Goal: Task Accomplishment & Management: Manage account settings

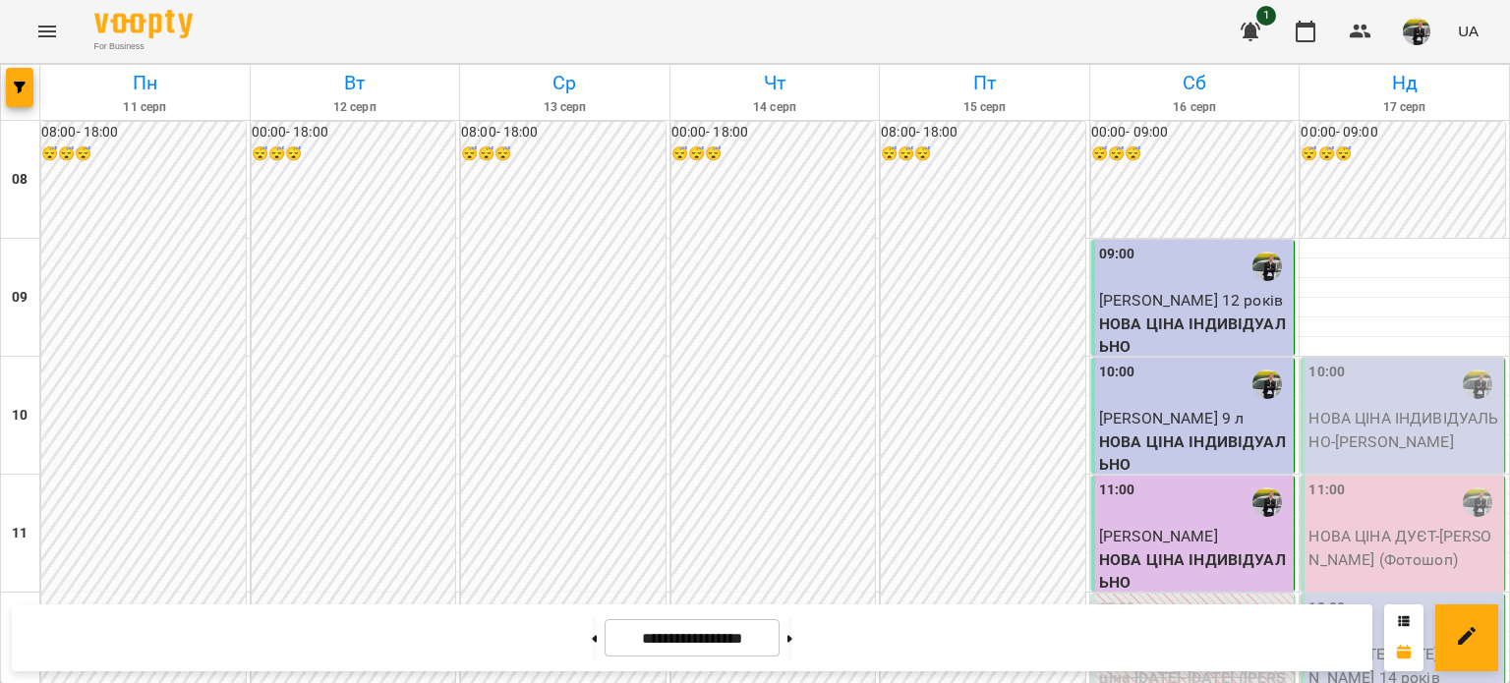
scroll to position [885, 0]
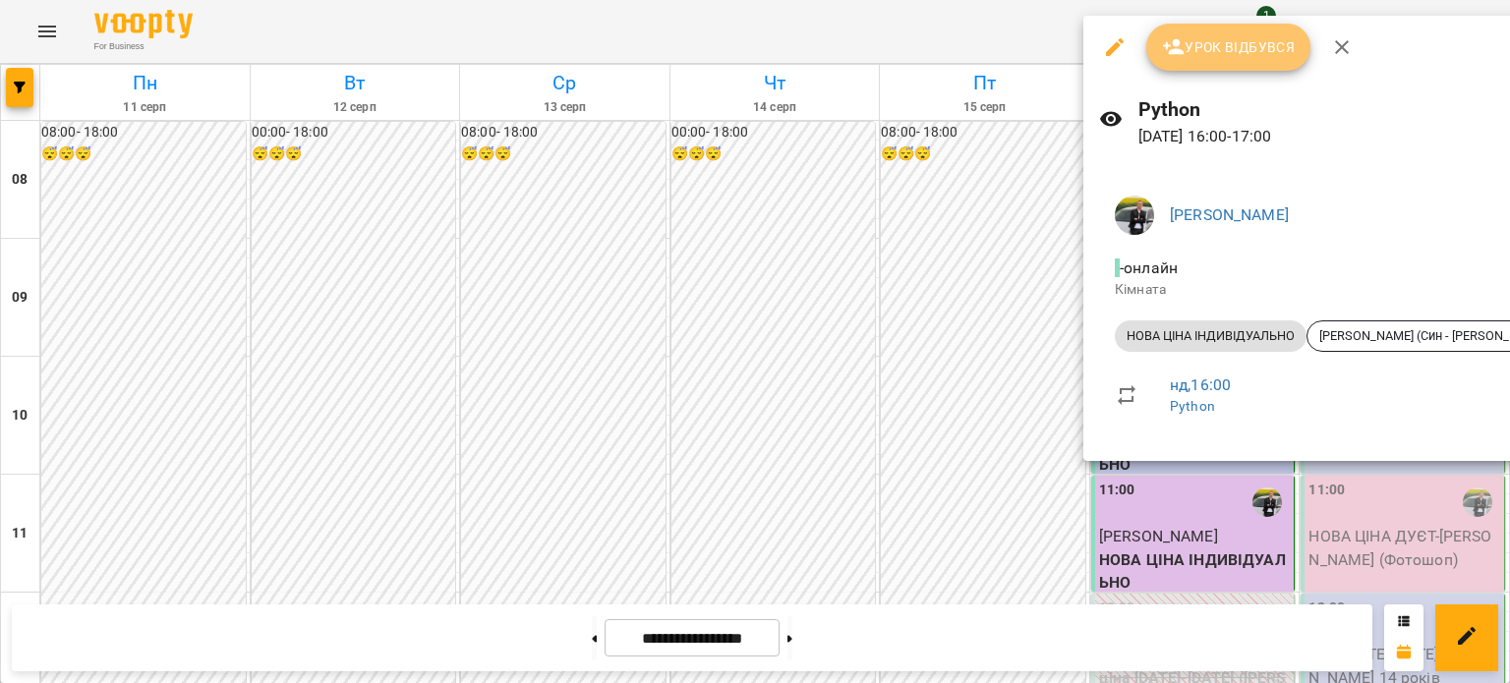
click at [1223, 60] on button "Урок відбувся" at bounding box center [1228, 47] width 165 height 47
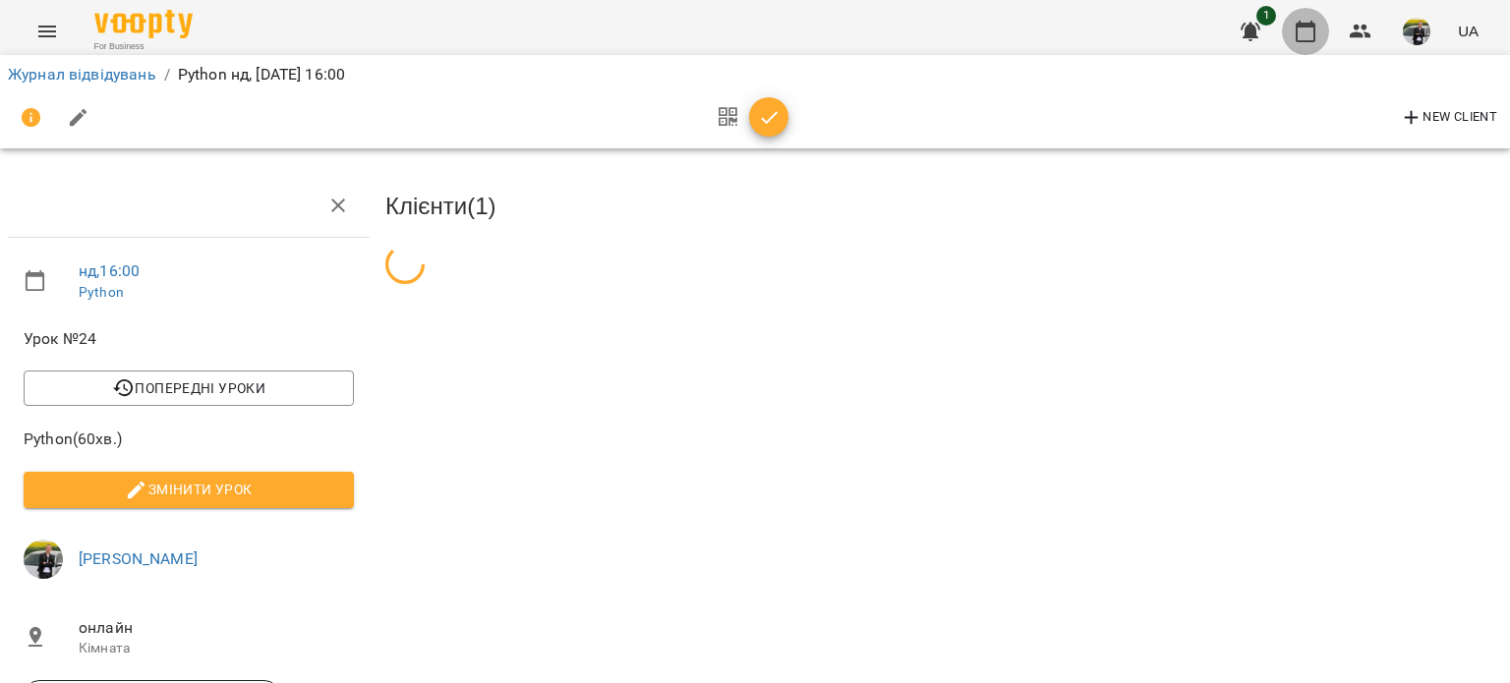
click at [1294, 31] on button "button" at bounding box center [1305, 31] width 47 height 47
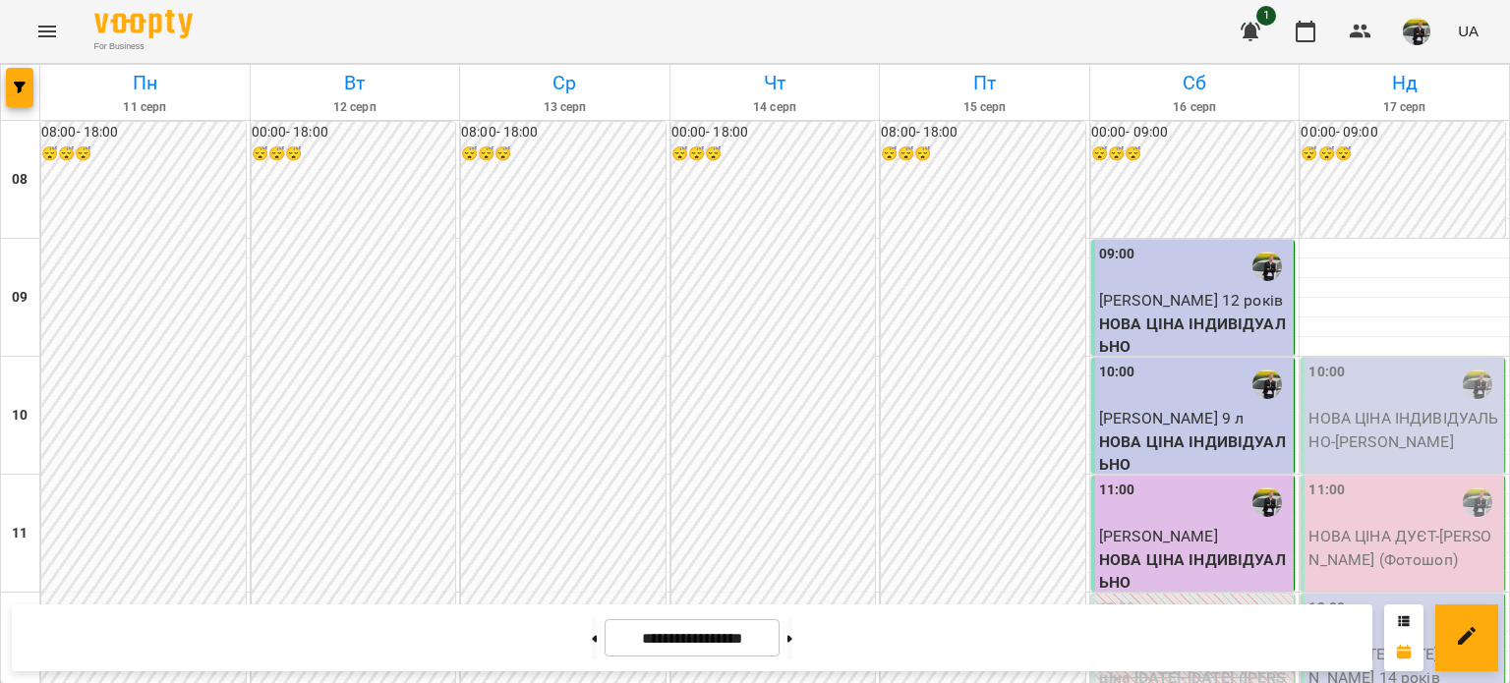
scroll to position [295, 0]
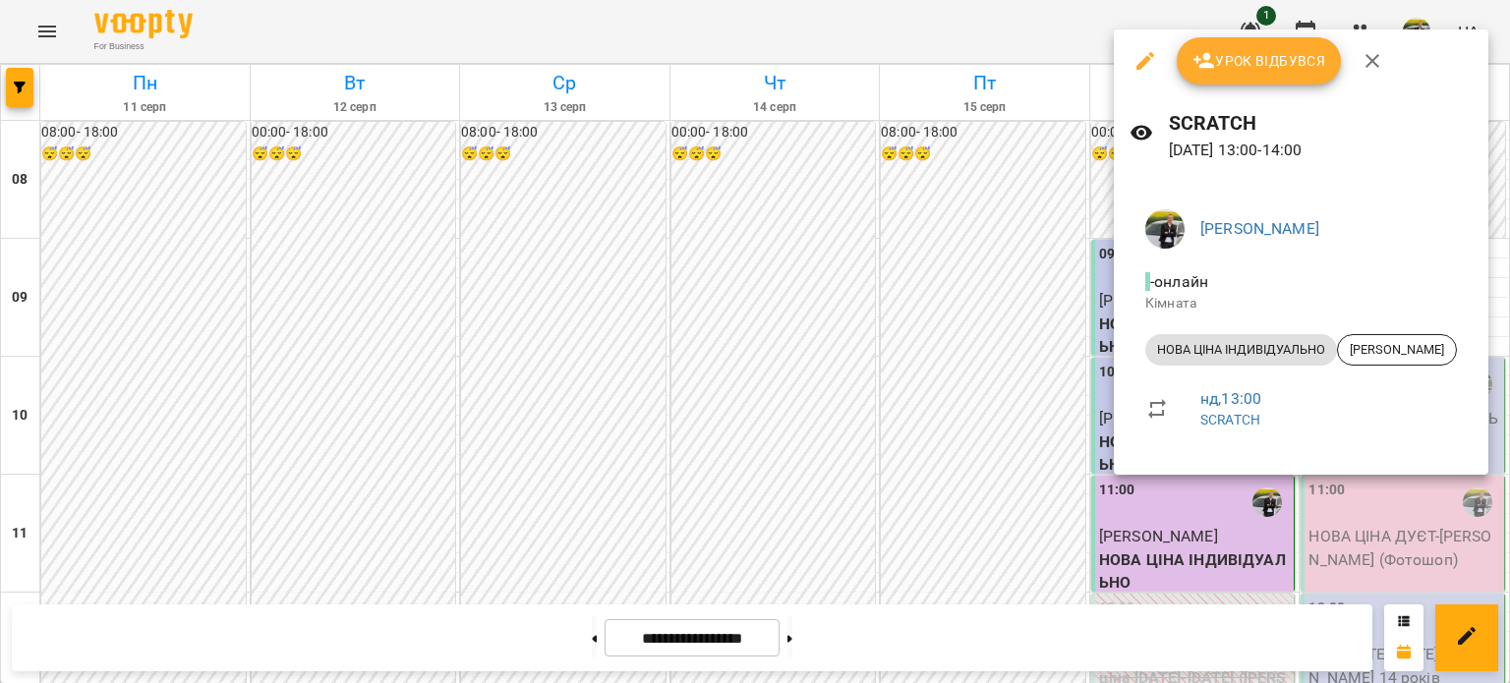
click at [1274, 79] on button "Урок відбувся" at bounding box center [1259, 60] width 165 height 47
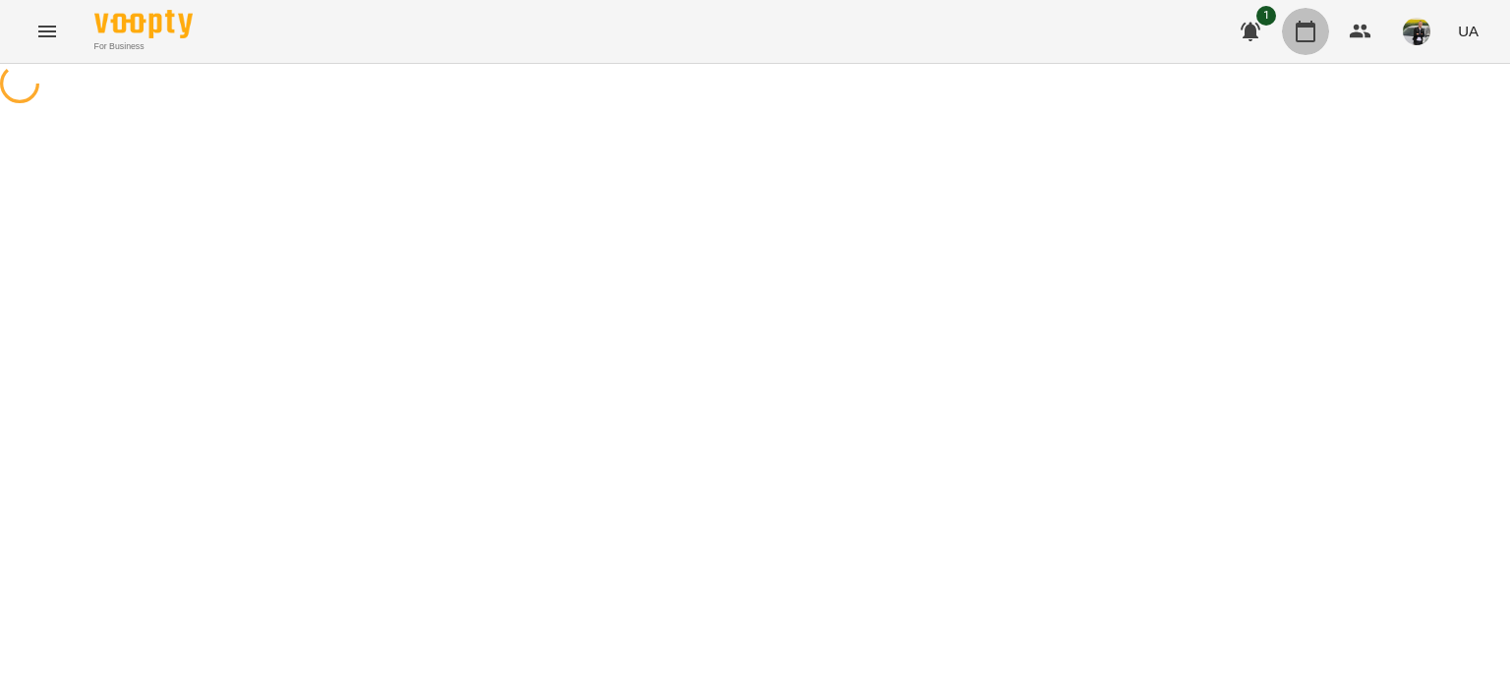
click at [1309, 29] on icon "button" at bounding box center [1306, 32] width 24 height 24
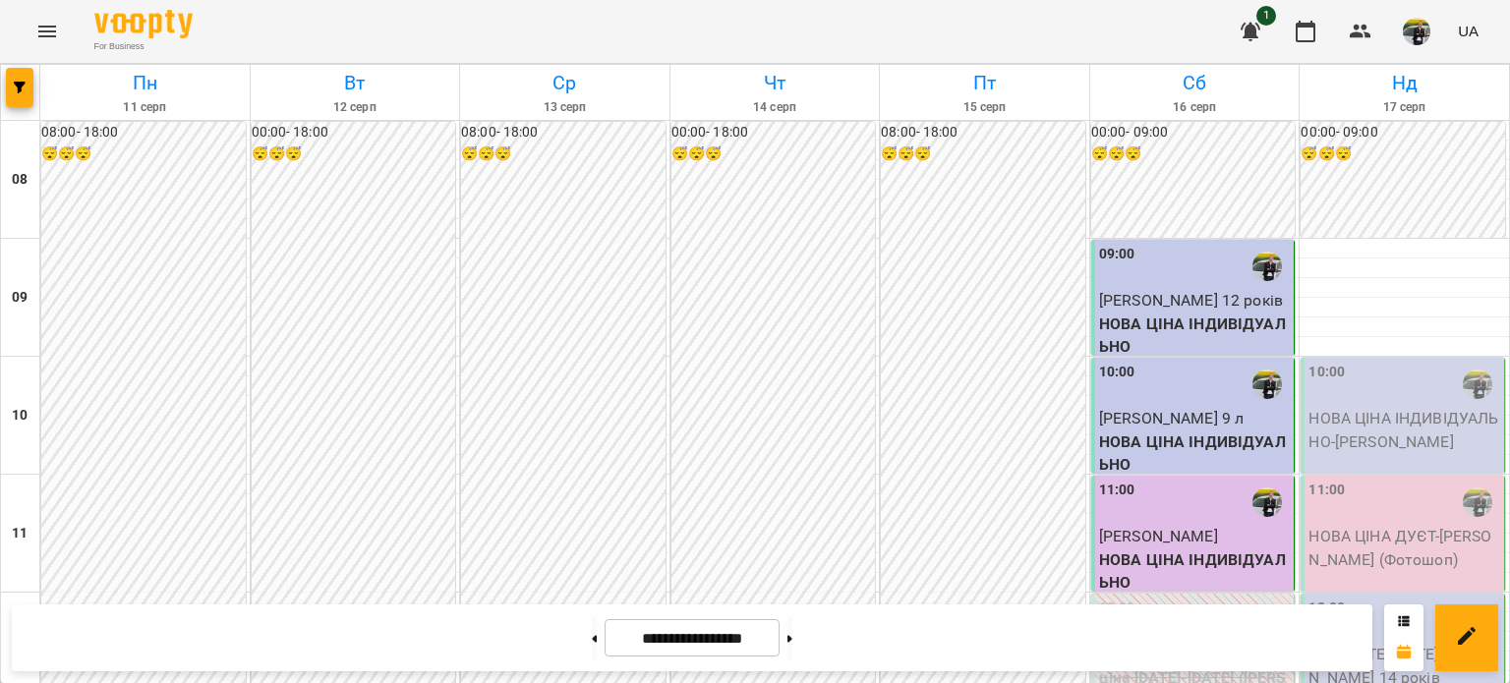
scroll to position [393, 0]
click at [1410, 598] on div "12:00" at bounding box center [1405, 620] width 192 height 45
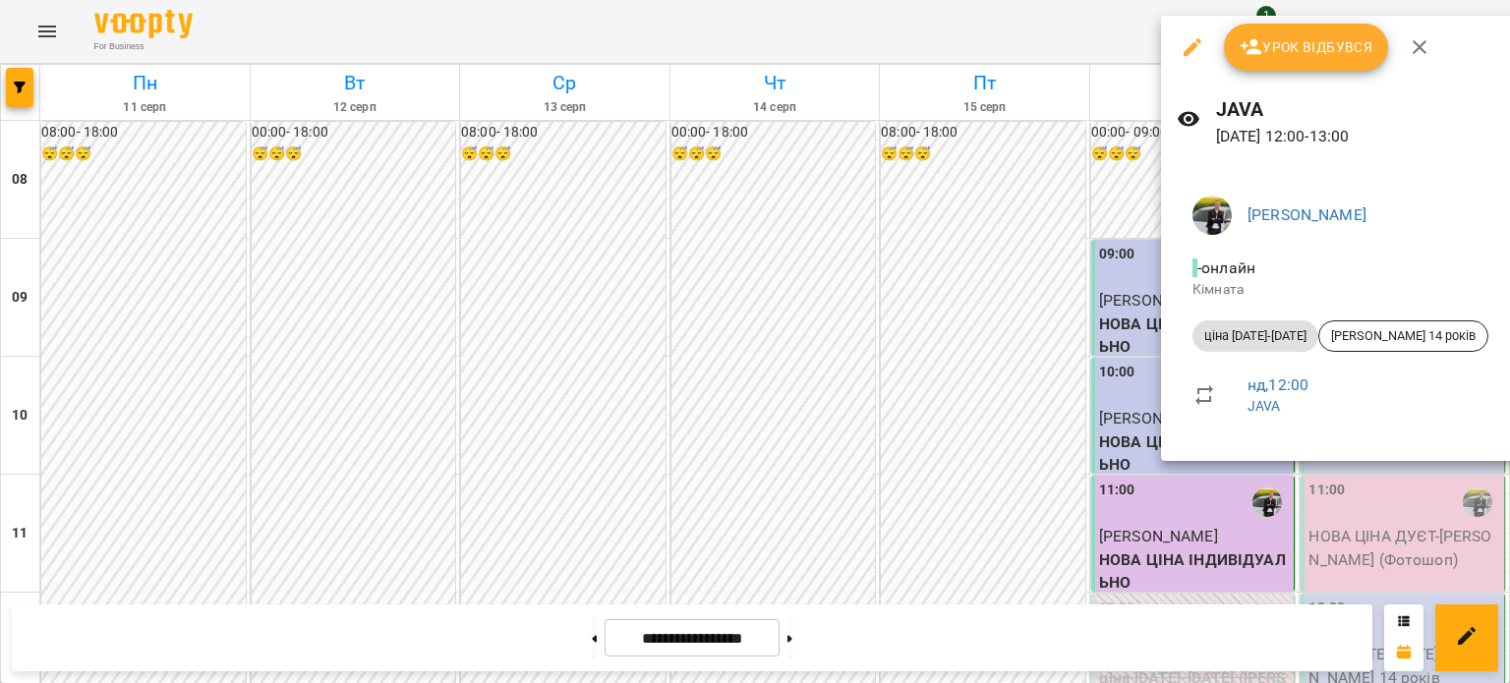
click at [1318, 43] on span "Урок відбувся" at bounding box center [1307, 47] width 134 height 24
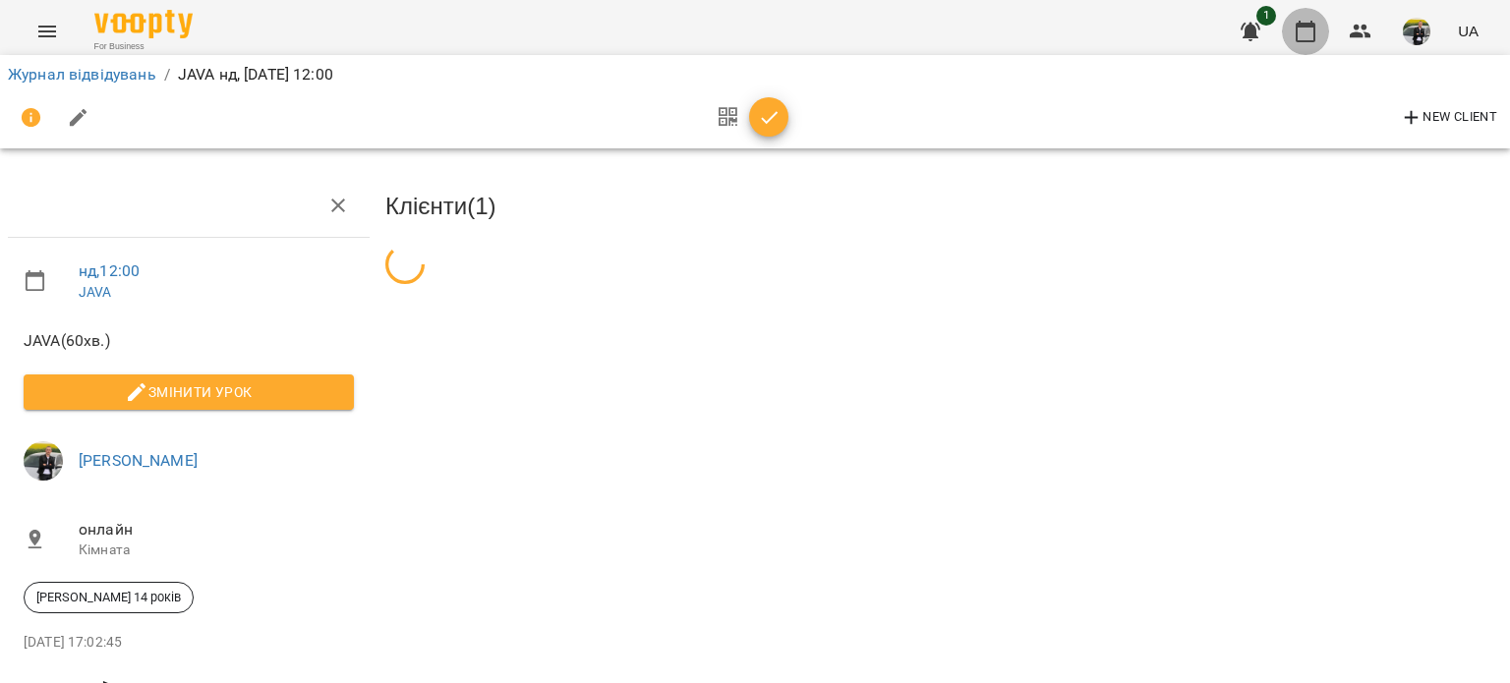
click at [1317, 32] on icon "button" at bounding box center [1306, 32] width 24 height 24
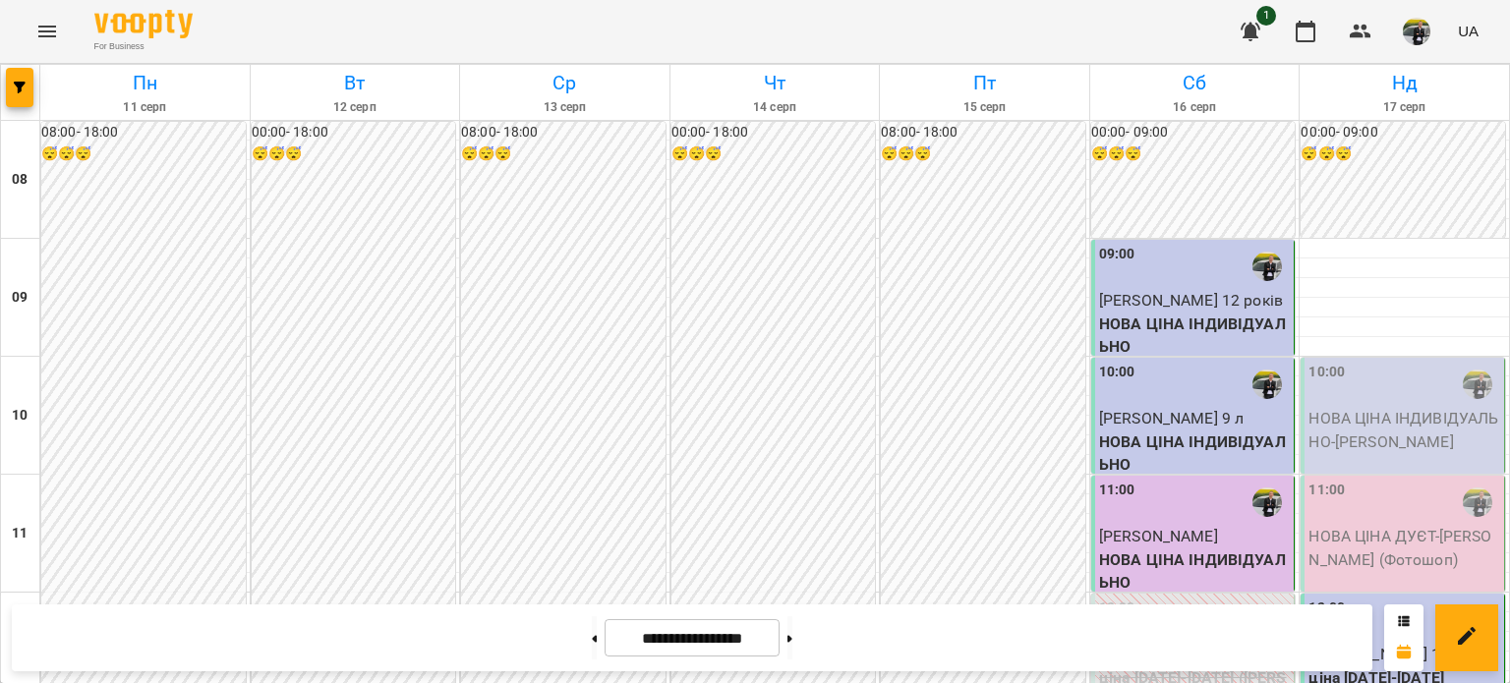
scroll to position [98, 0]
click at [1369, 480] on div "11:00 НОВА ЦІНА ДУЄТ - ⁨[PERSON_NAME] (Фотошоп)" at bounding box center [1405, 525] width 192 height 91
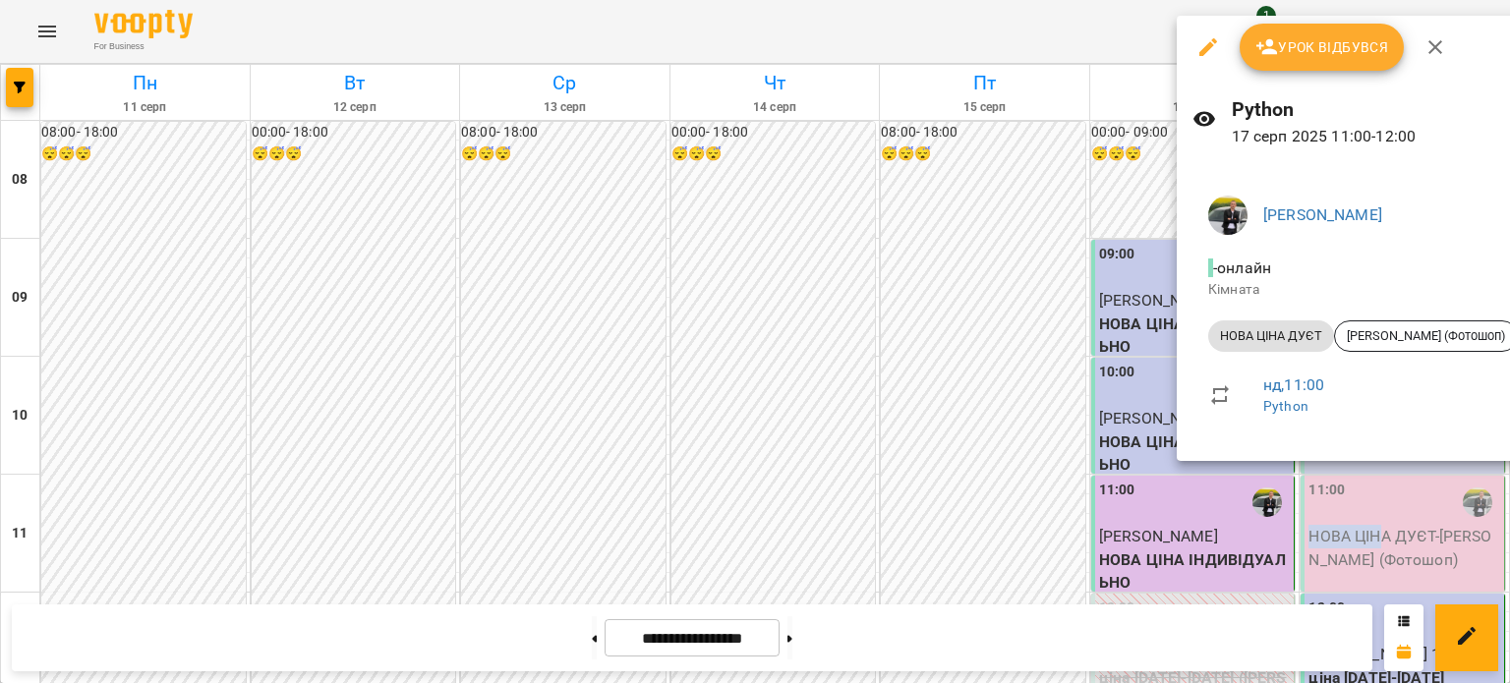
click at [1308, 55] on span "Урок відбувся" at bounding box center [1323, 47] width 134 height 24
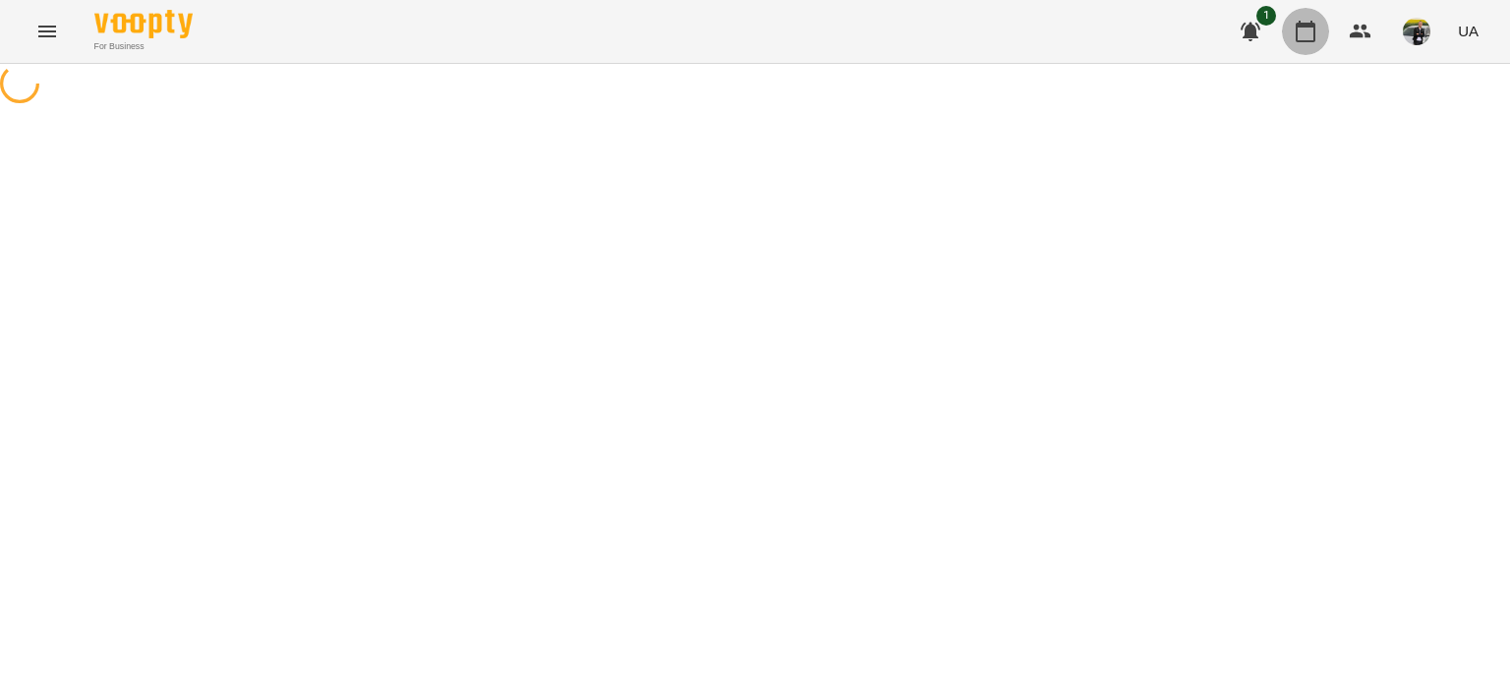
click at [1310, 36] on icon "button" at bounding box center [1306, 32] width 24 height 24
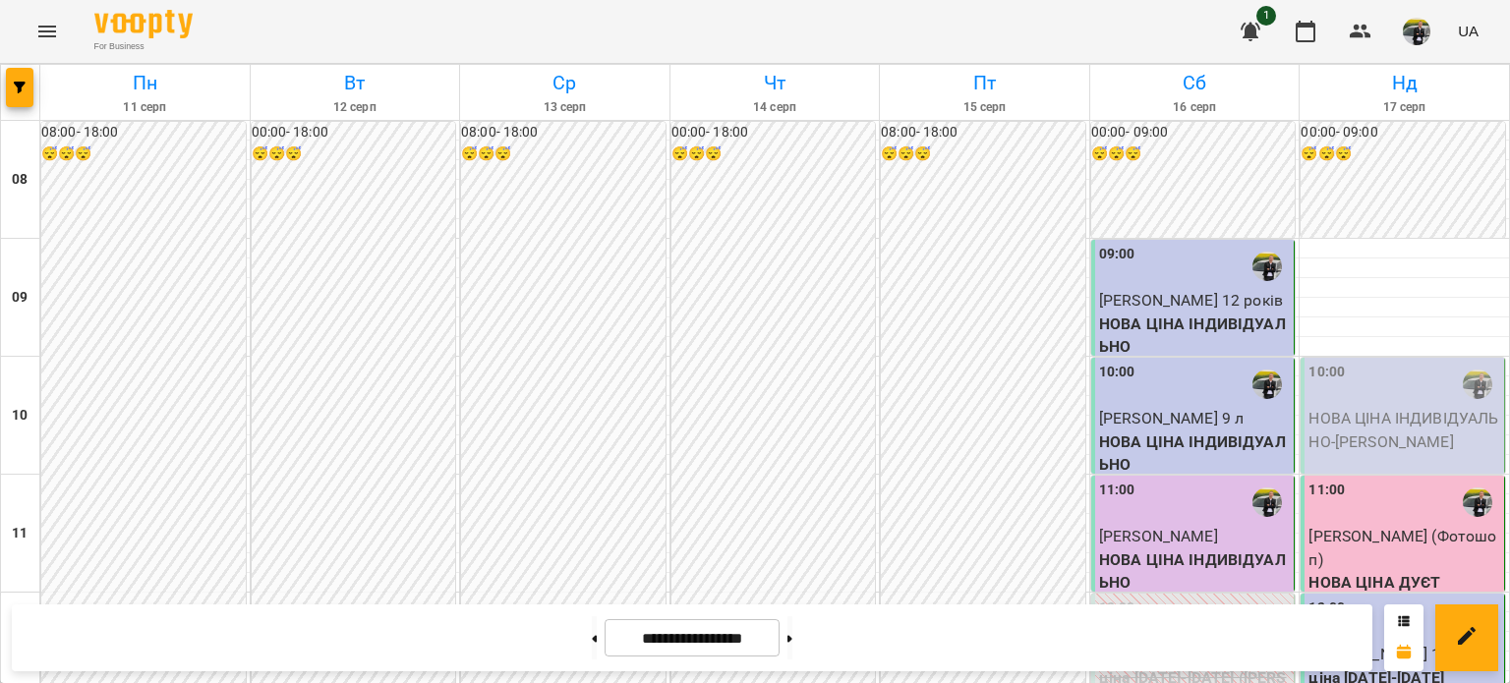
scroll to position [197, 0]
click at [1371, 407] on p "НОВА ЦІНА ІНДИВІДУАЛЬНО - [PERSON_NAME]" at bounding box center [1405, 430] width 192 height 46
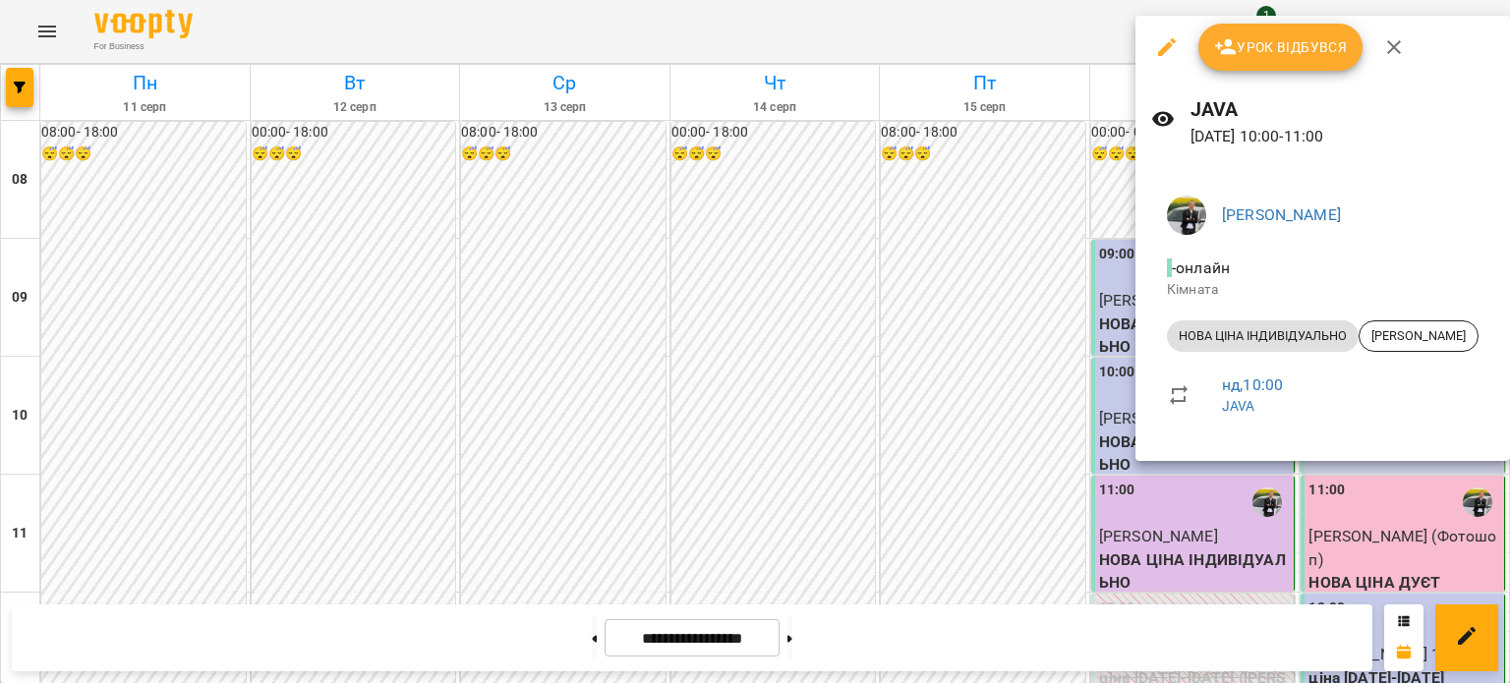
click at [1307, 49] on span "Урок відбувся" at bounding box center [1281, 47] width 134 height 24
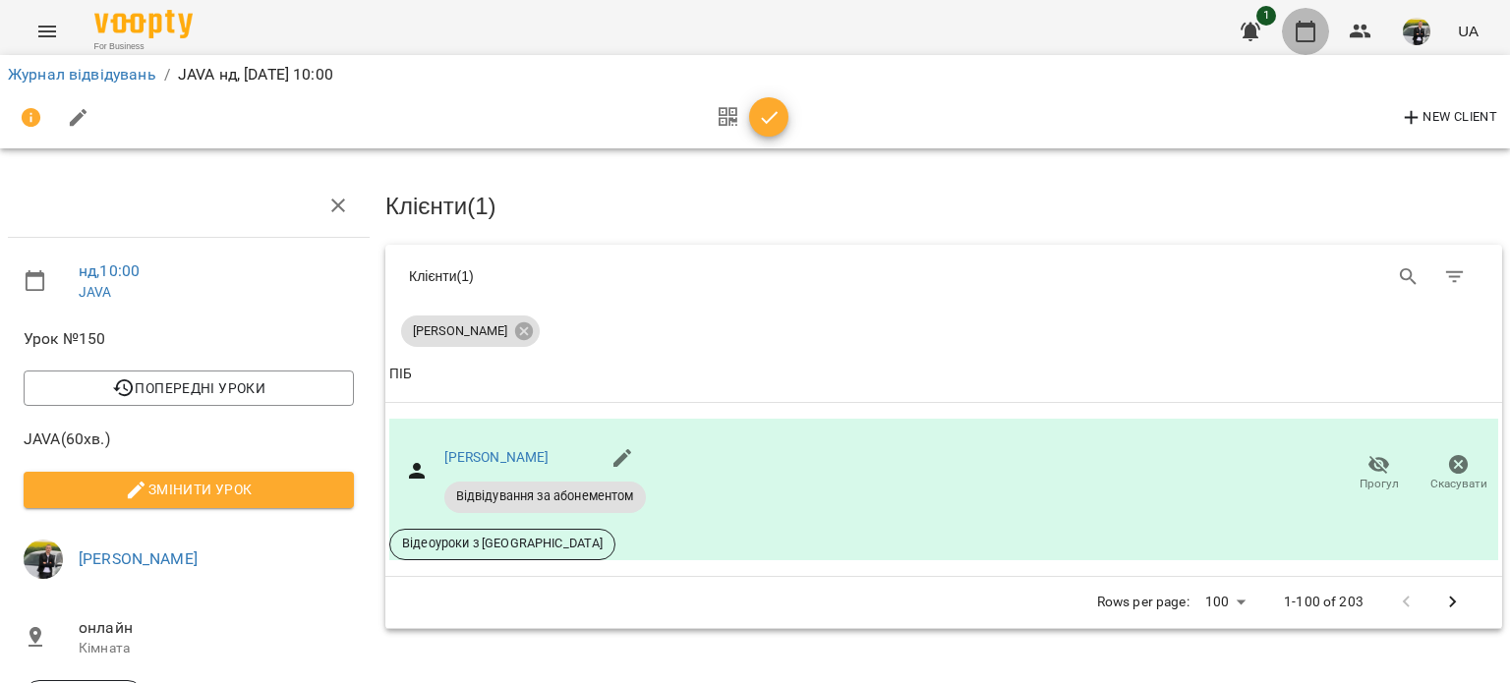
click at [1288, 27] on button "button" at bounding box center [1305, 31] width 47 height 47
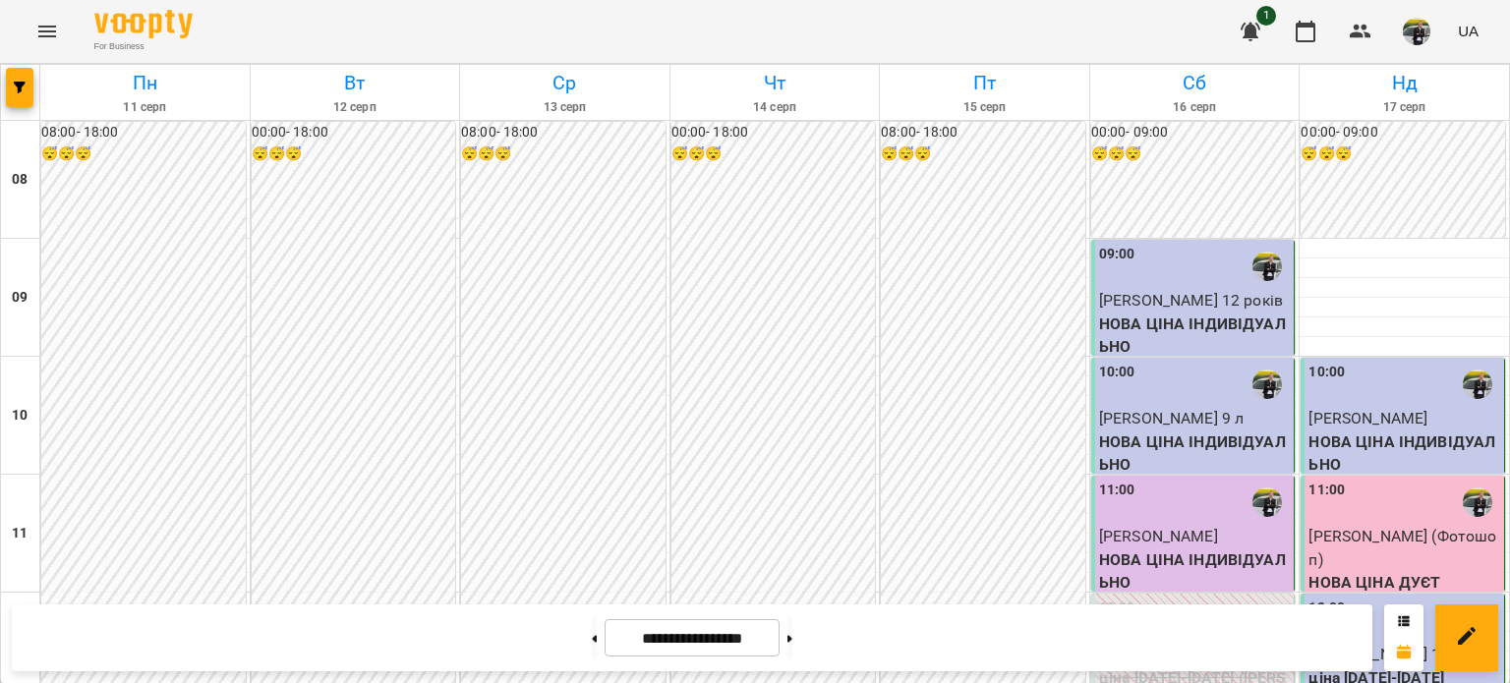
scroll to position [983, 0]
